Goal: Task Accomplishment & Management: Complete application form

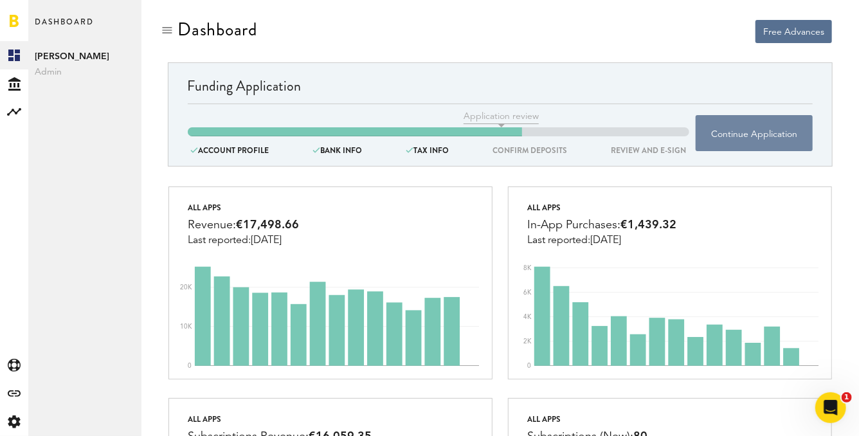
click at [768, 141] on button "Continue Application" at bounding box center [754, 133] width 117 height 36
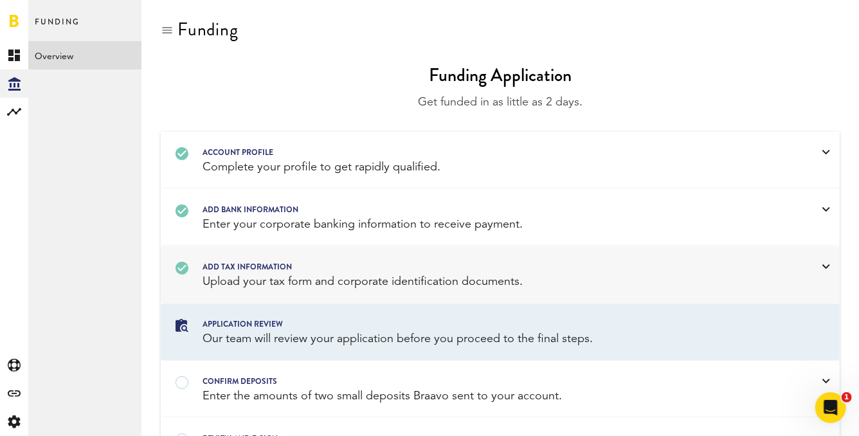
scroll to position [82, 0]
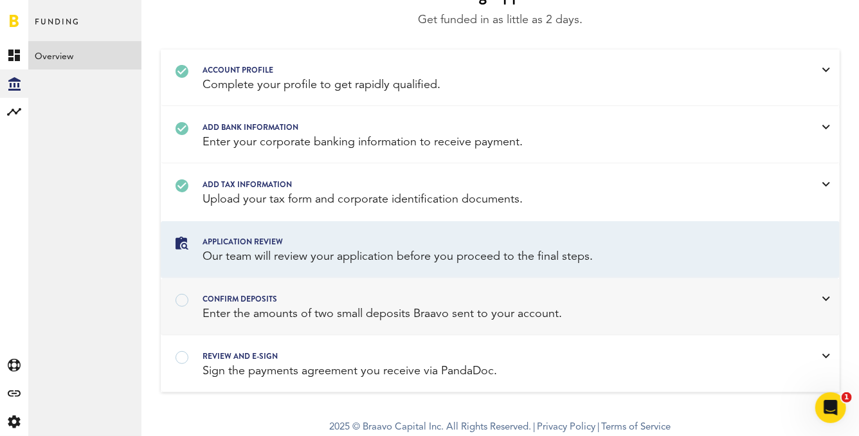
click at [433, 300] on div "confirm deposits" at bounding box center [484, 299] width 563 height 14
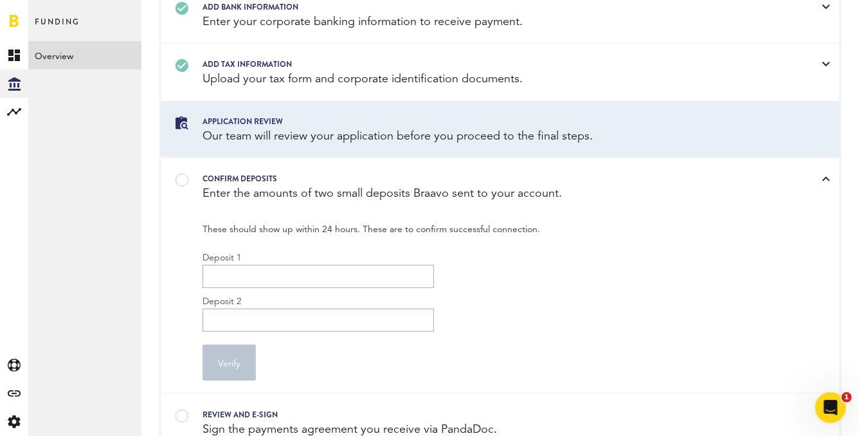
scroll to position [204, 0]
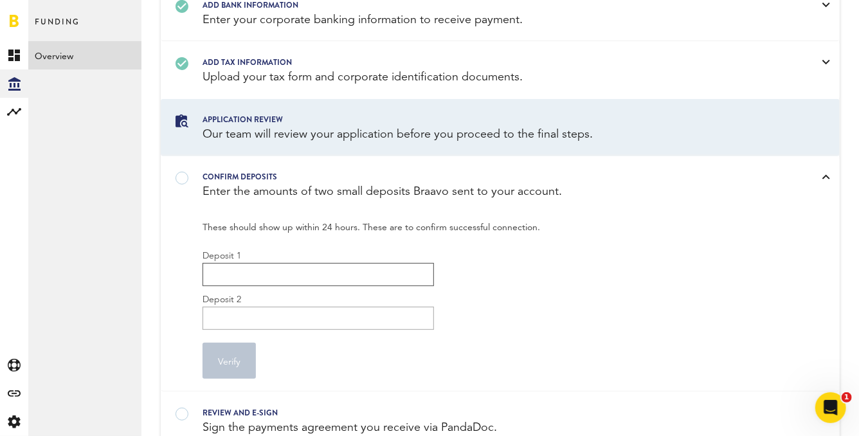
click at [341, 275] on input "Deposit 1" at bounding box center [318, 274] width 231 height 23
type input "9"
type input "0"
click at [331, 276] on input "8.7" at bounding box center [318, 274] width 231 height 23
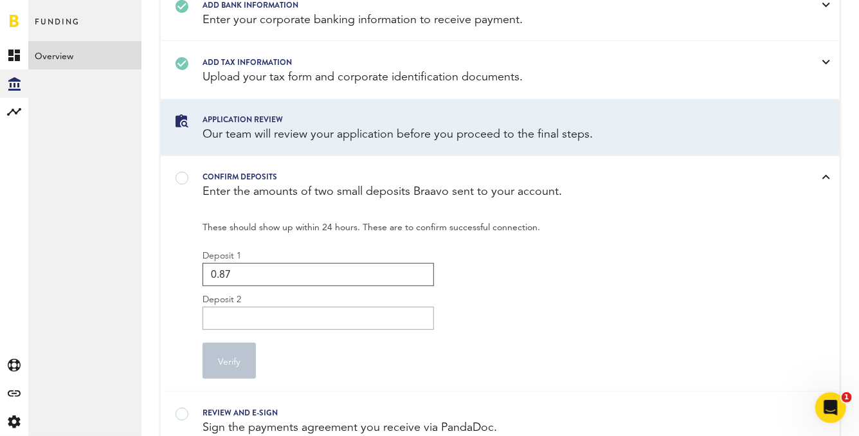
type input "0.87"
type input "0"
type input "0.13"
click at [239, 363] on button "Verify" at bounding box center [229, 361] width 53 height 36
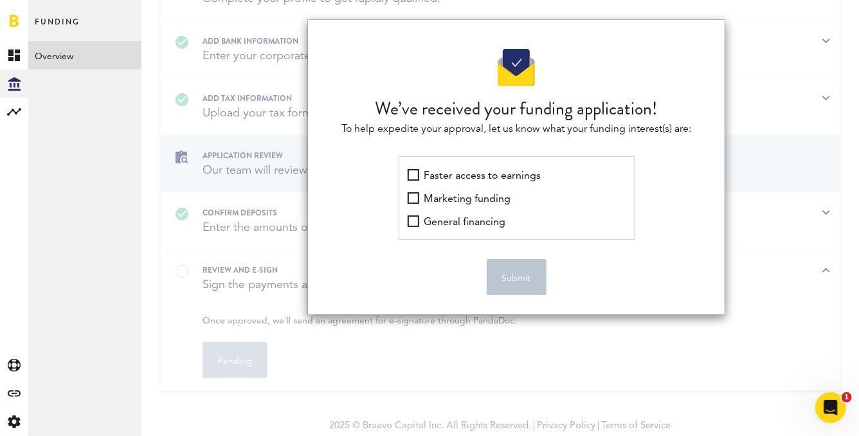
scroll to position [167, 0]
click at [739, 138] on div "We’ve received your funding application! To help expedite your approval, let us…" at bounding box center [499, 218] width 717 height 436
